Goal: Information Seeking & Learning: Learn about a topic

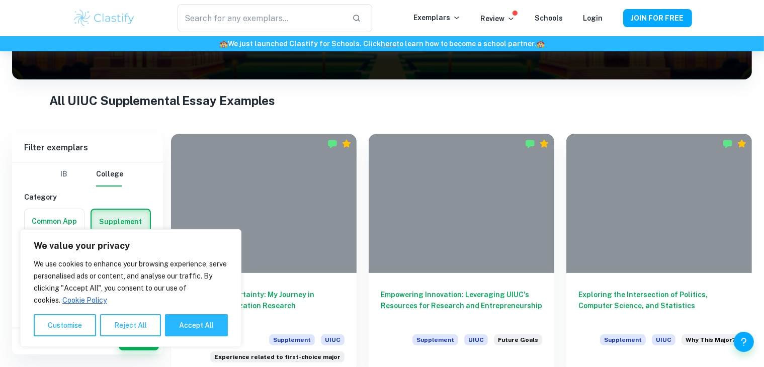
scroll to position [145, 0]
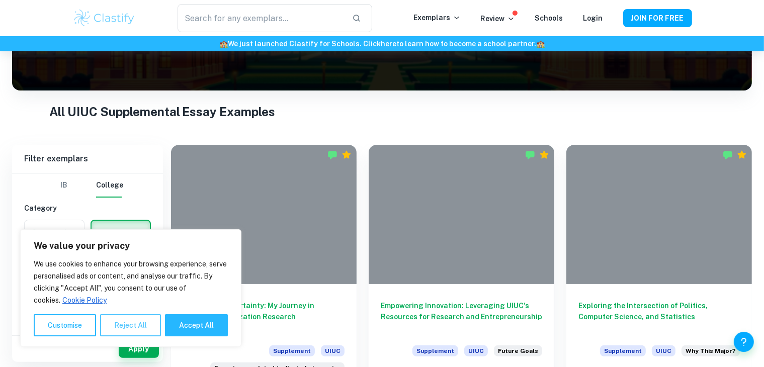
click at [138, 328] on button "Reject All" at bounding box center [130, 325] width 61 height 22
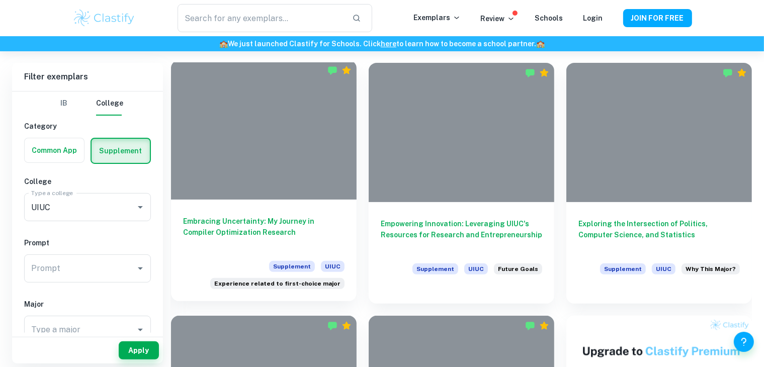
scroll to position [229, 0]
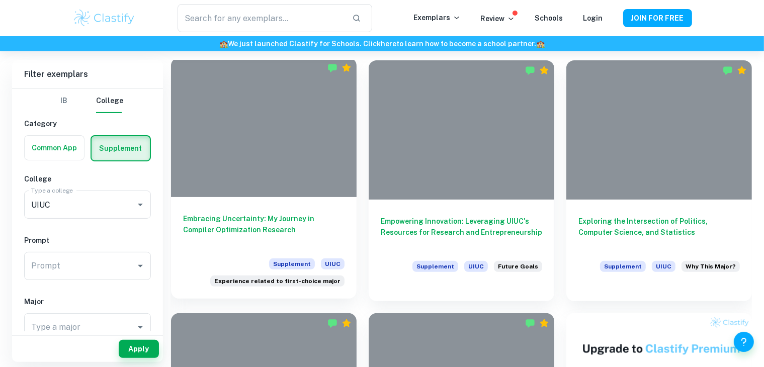
click at [231, 220] on h6 "Embracing Uncertainty: My Journey in Compiler Optimization Research" at bounding box center [263, 229] width 161 height 33
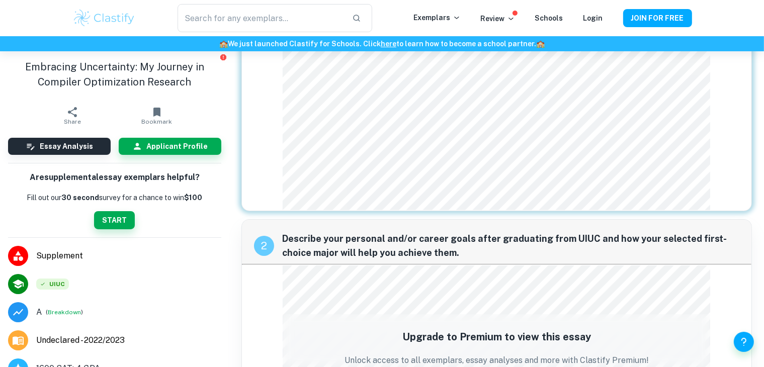
scroll to position [111, 0]
